Goal: Information Seeking & Learning: Learn about a topic

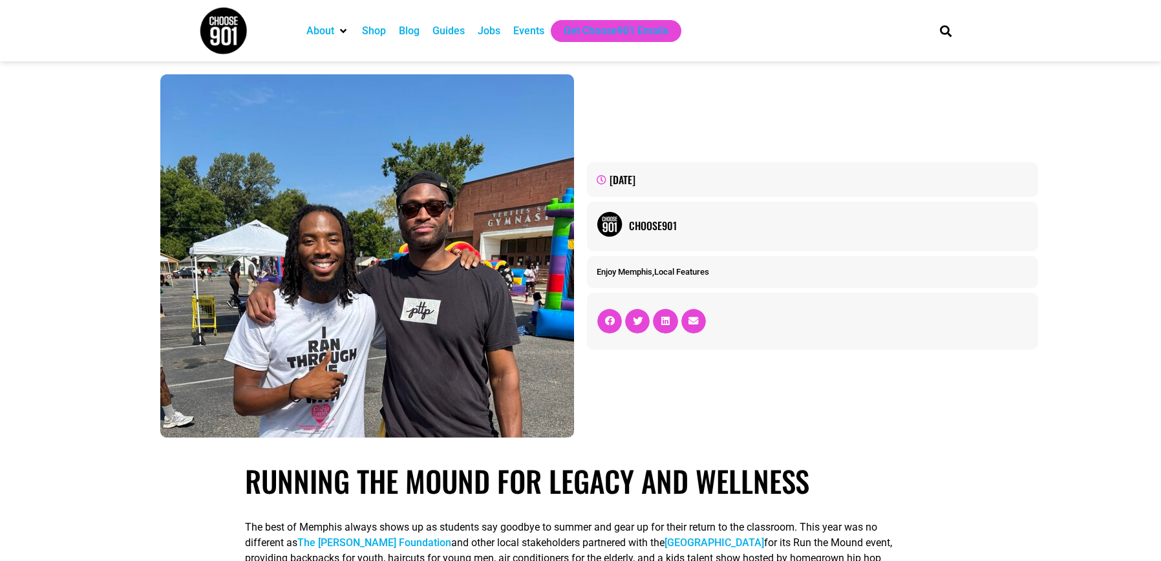
click at [219, 28] on img at bounding box center [223, 30] width 48 height 48
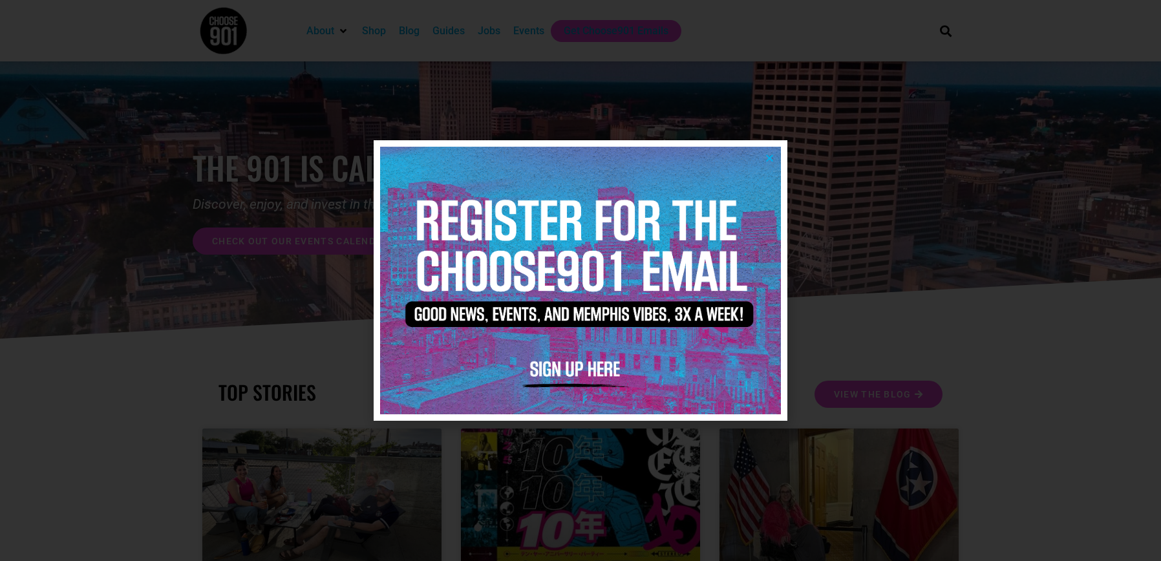
click at [772, 160] on icon "Close" at bounding box center [770, 158] width 10 height 10
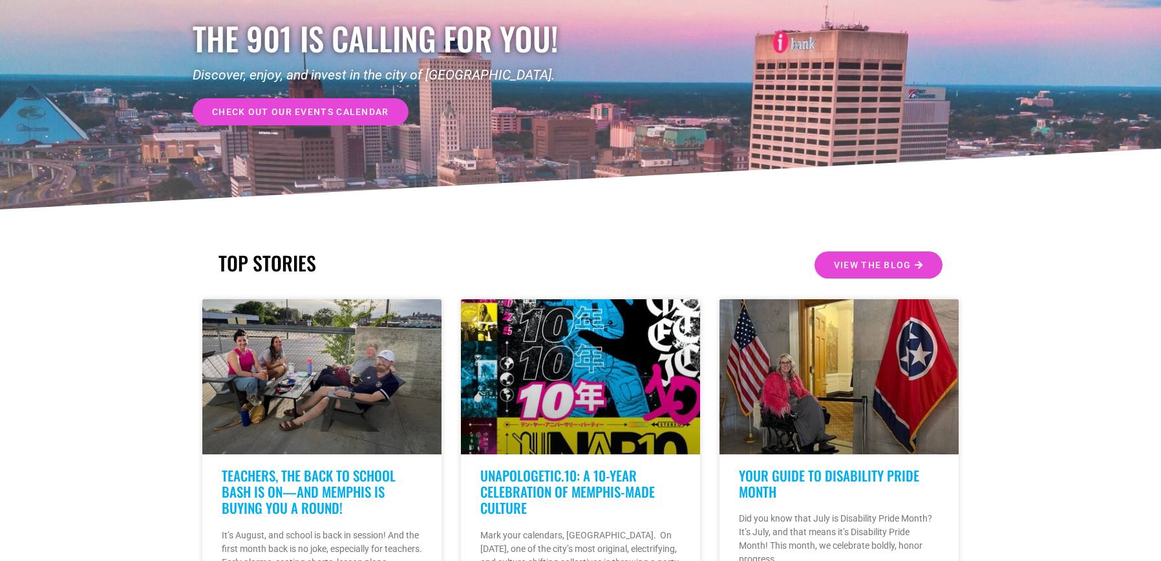
scroll to position [194, 0]
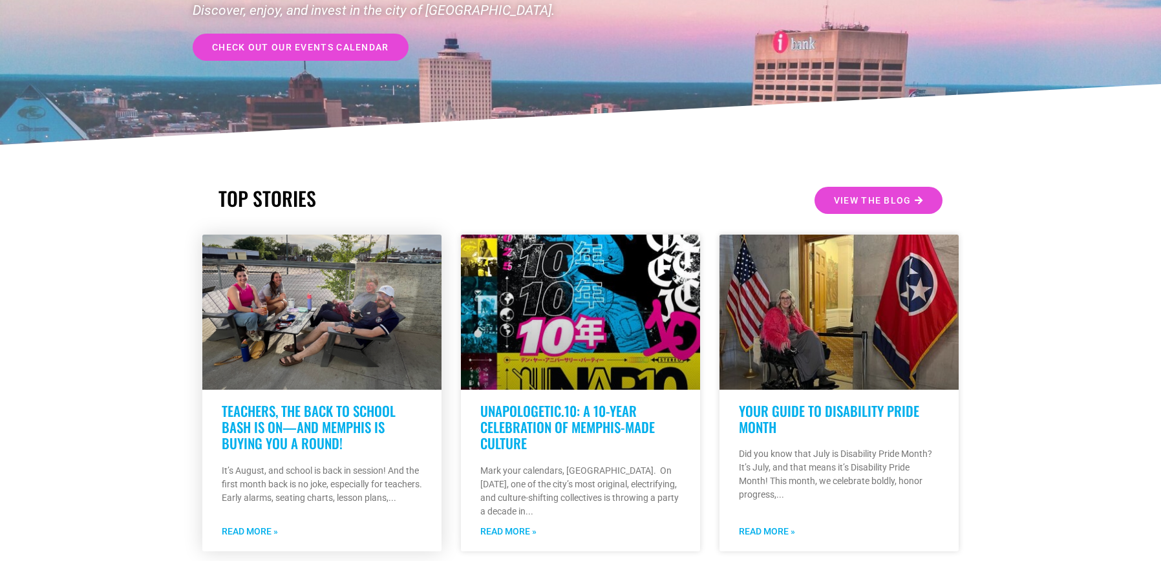
click at [231, 408] on link "Teachers, the Back to School Bash Is On—And Memphis Is Buying You A Round!" at bounding box center [309, 427] width 174 height 52
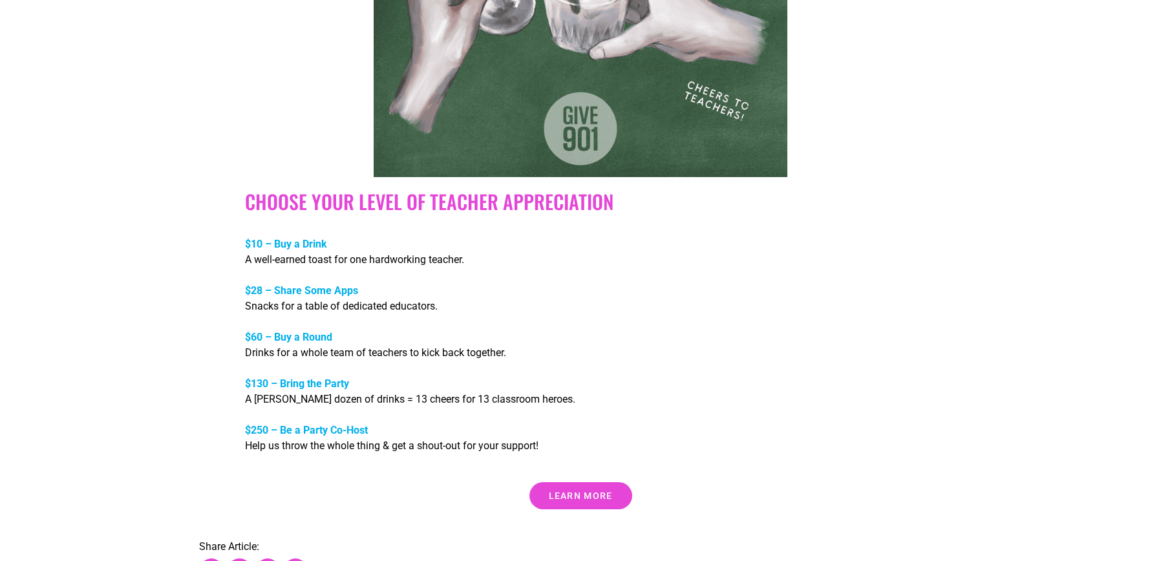
scroll to position [1681, 0]
